Goal: Check status: Check status

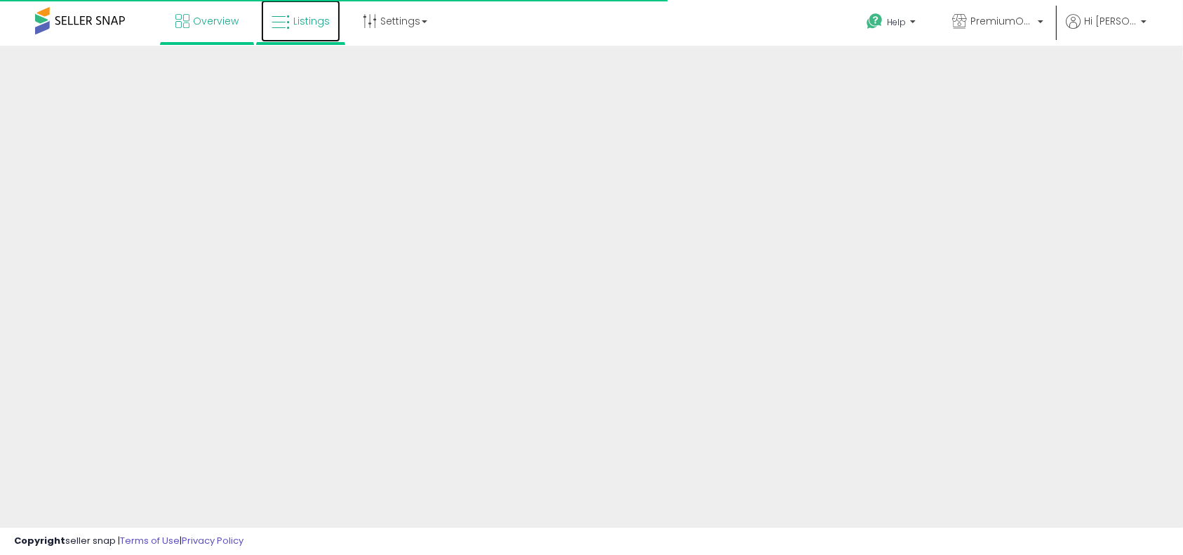
click at [307, 27] on span "Listings" at bounding box center [311, 21] width 36 height 14
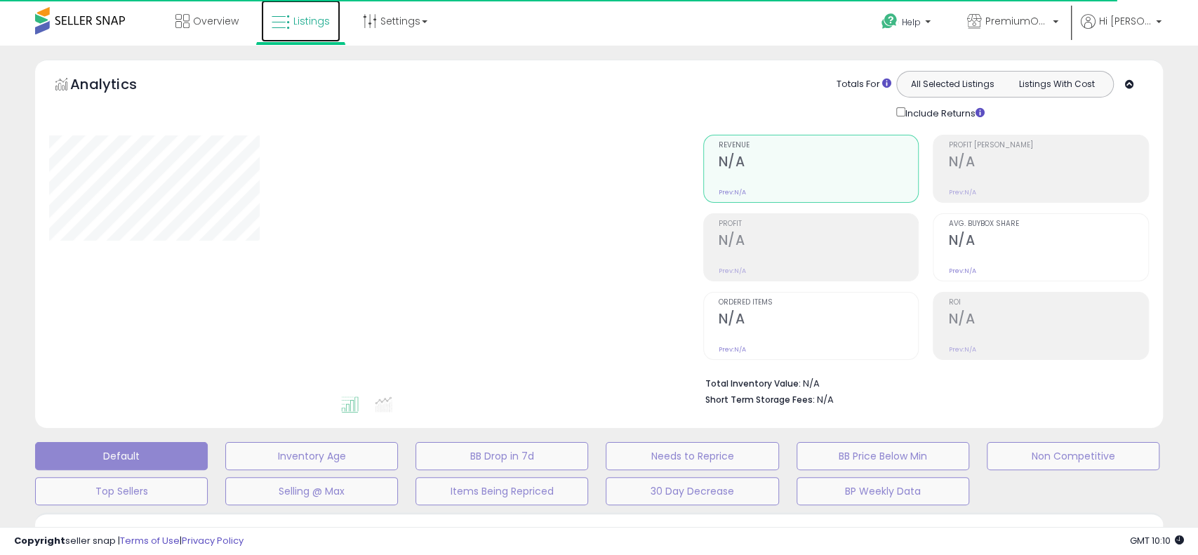
click at [302, 26] on span "Listings" at bounding box center [311, 21] width 36 height 14
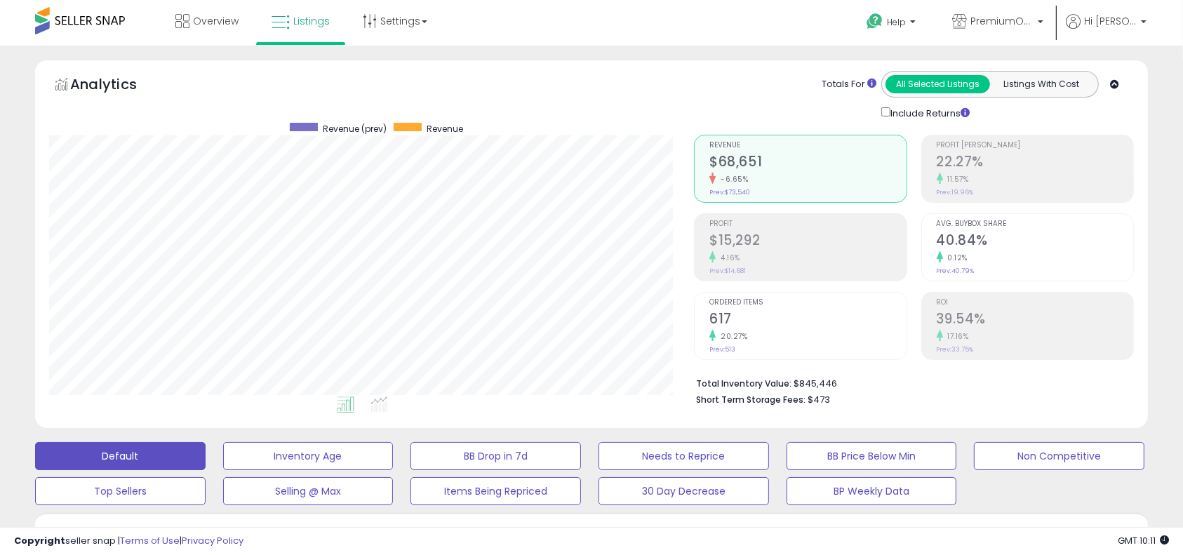
scroll to position [485, 0]
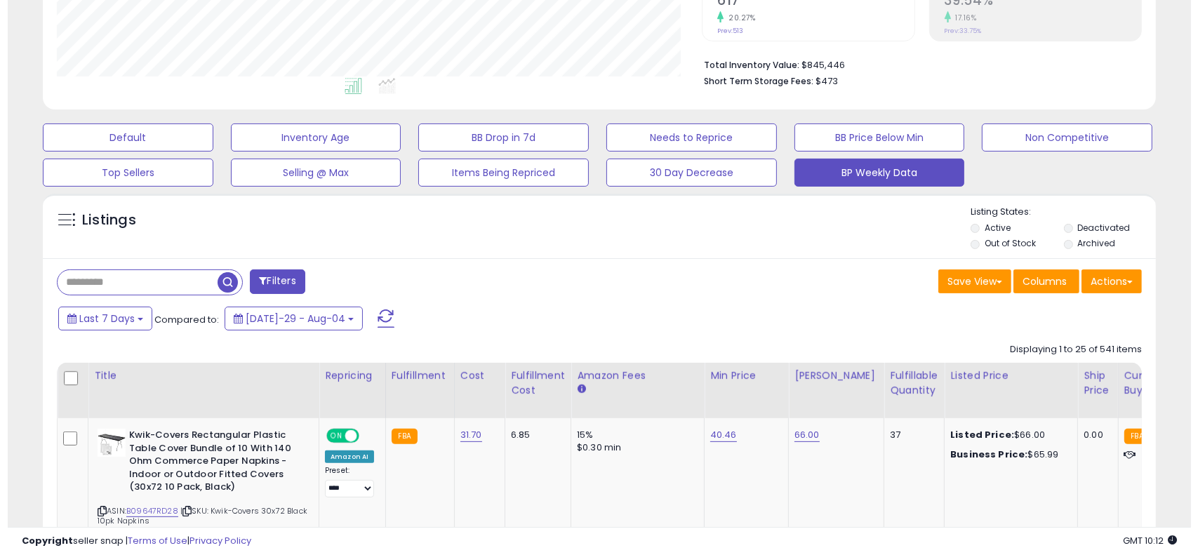
scroll to position [288, 646]
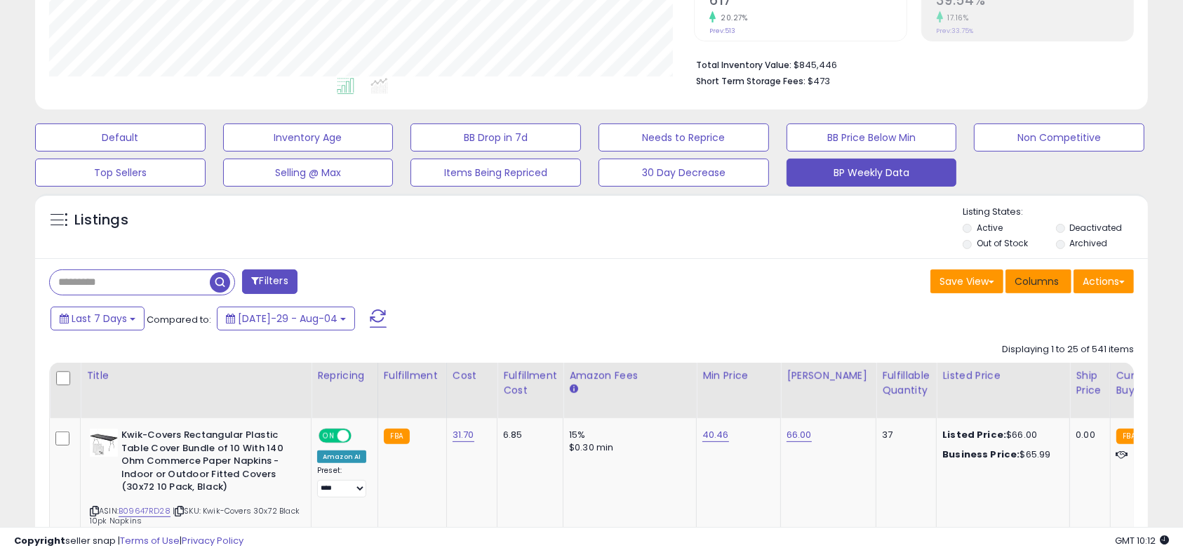
click at [1038, 285] on span "Columns" at bounding box center [1037, 281] width 44 height 14
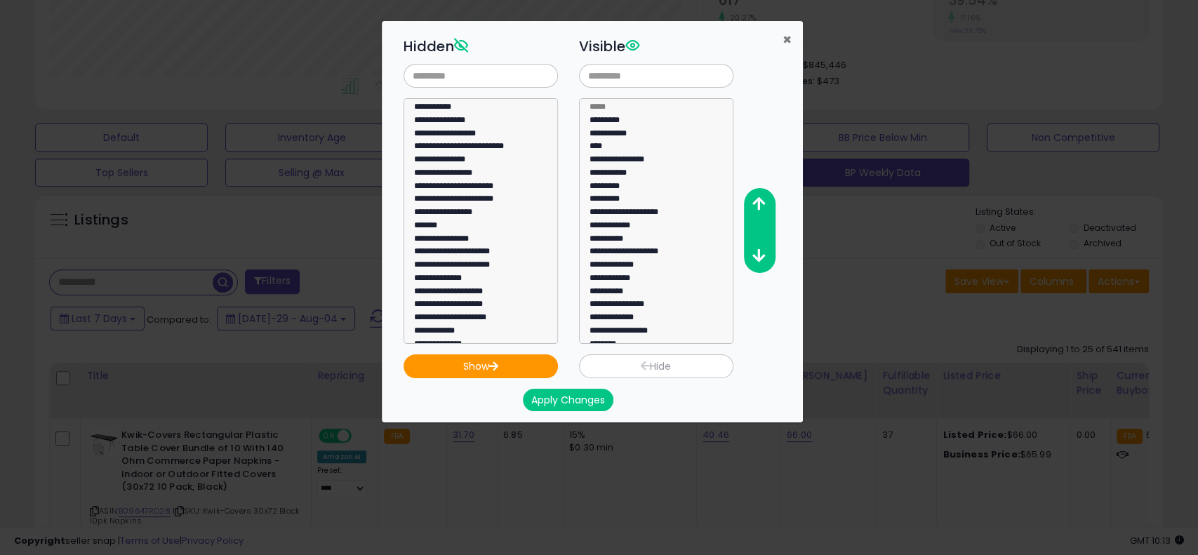
click at [790, 39] on span "×" at bounding box center [786, 39] width 9 height 20
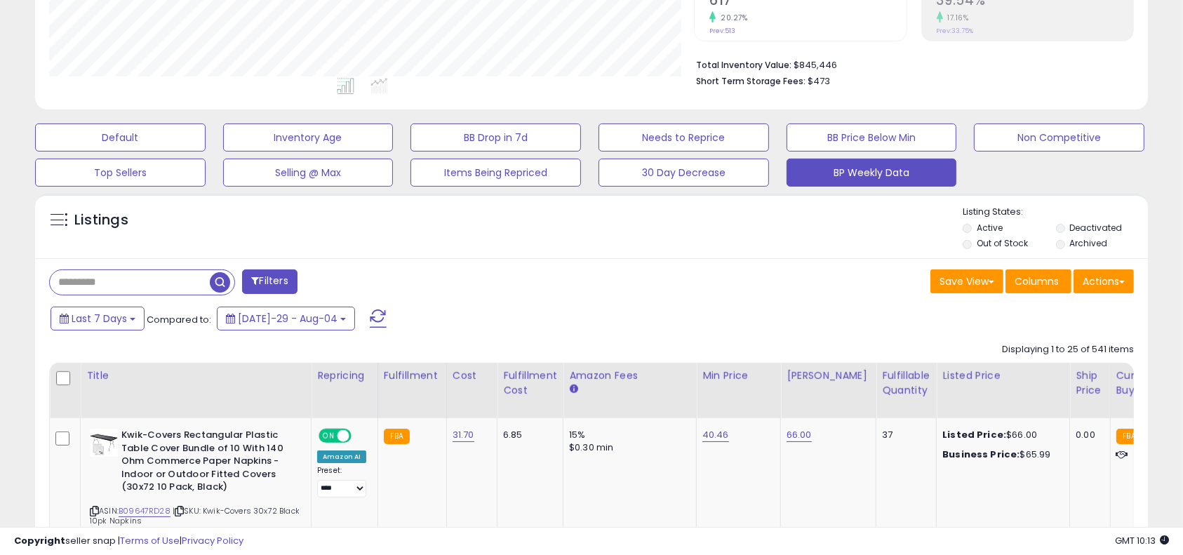
scroll to position [701492, 701135]
click at [1128, 286] on button "Actions" at bounding box center [1104, 281] width 60 height 24
